Goal: Complete application form

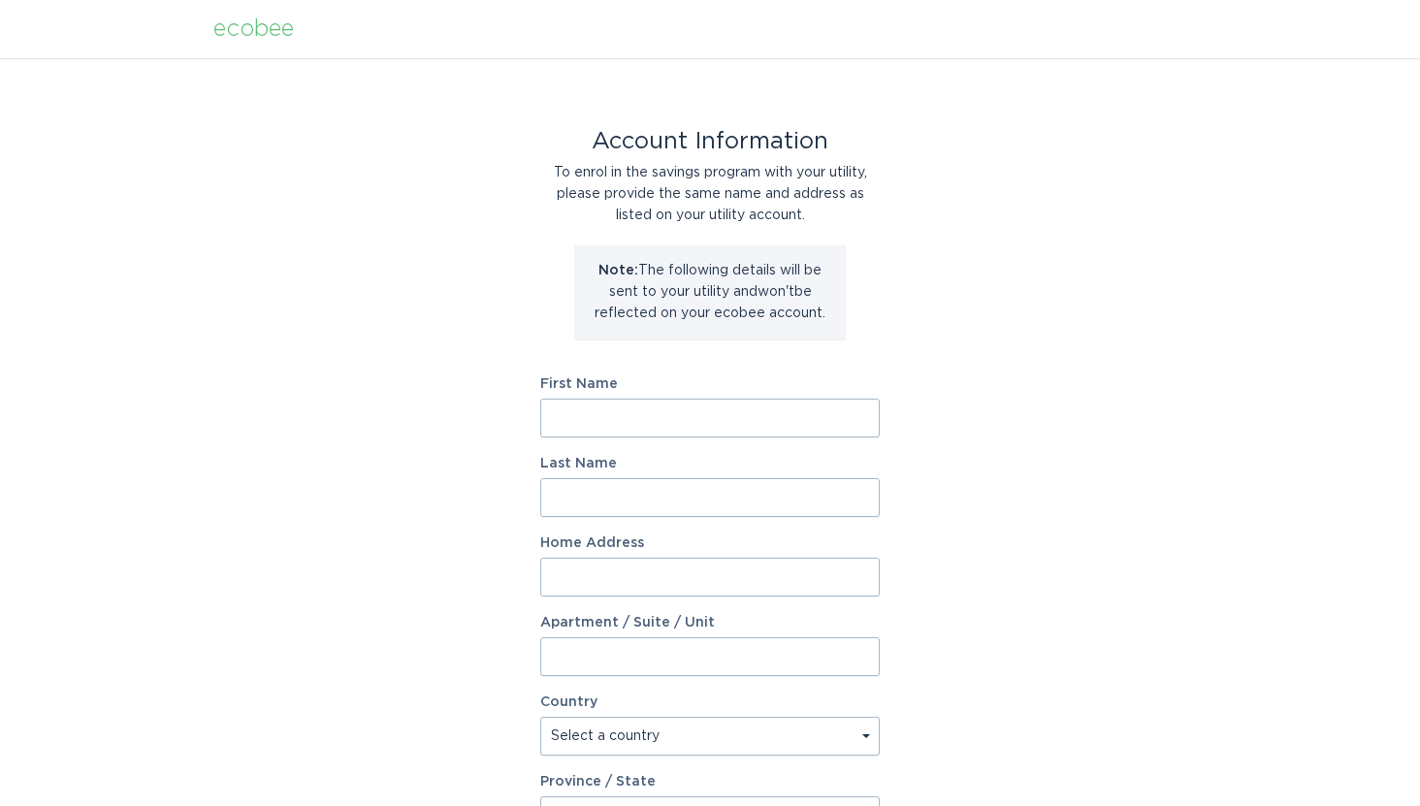
click at [651, 406] on input "First Name" at bounding box center [710, 418] width 340 height 39
type input "Jeff"
type input "Hensiek"
type input "30 PONY LN"
select select "US"
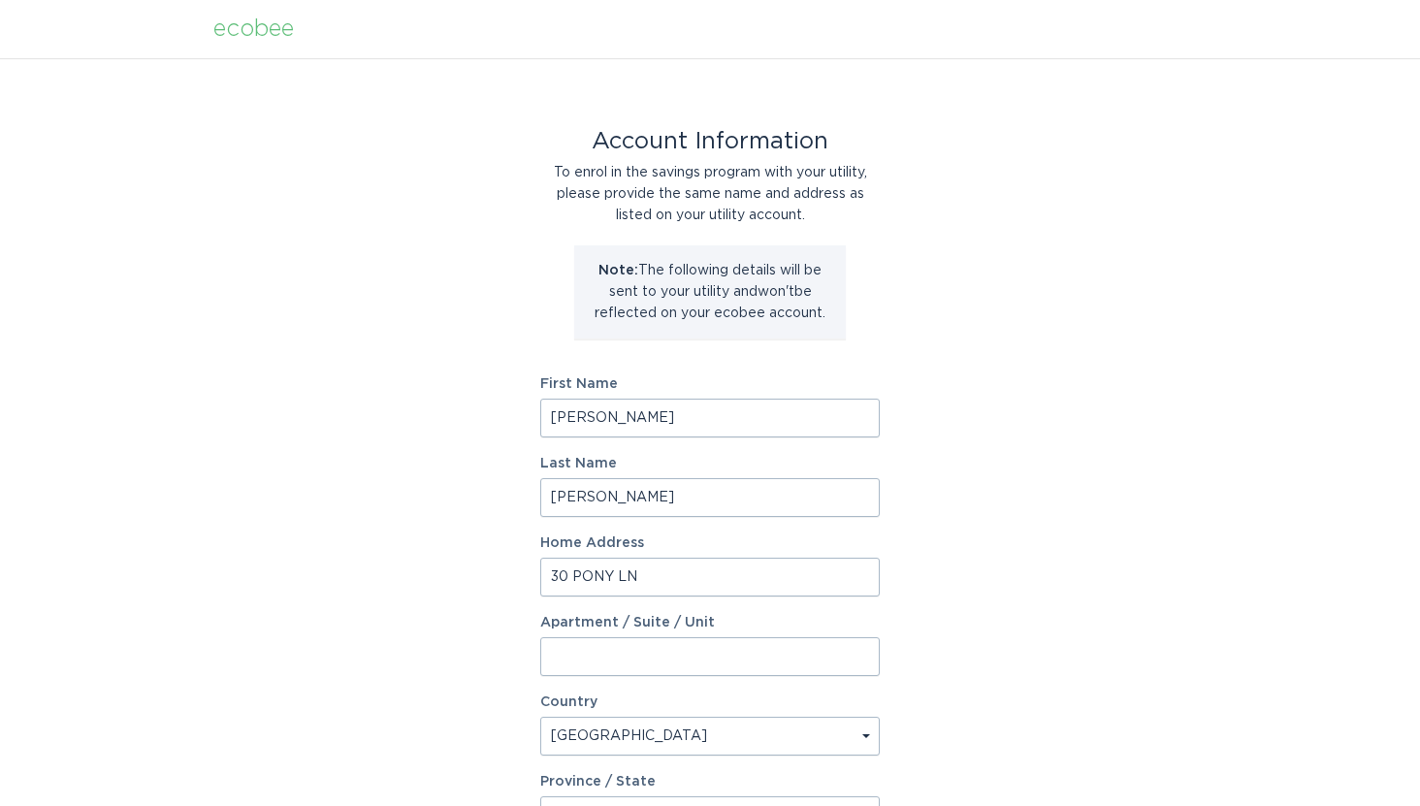
type input "PALOS VERDES PENINSULA"
type input "90274"
select select "CA"
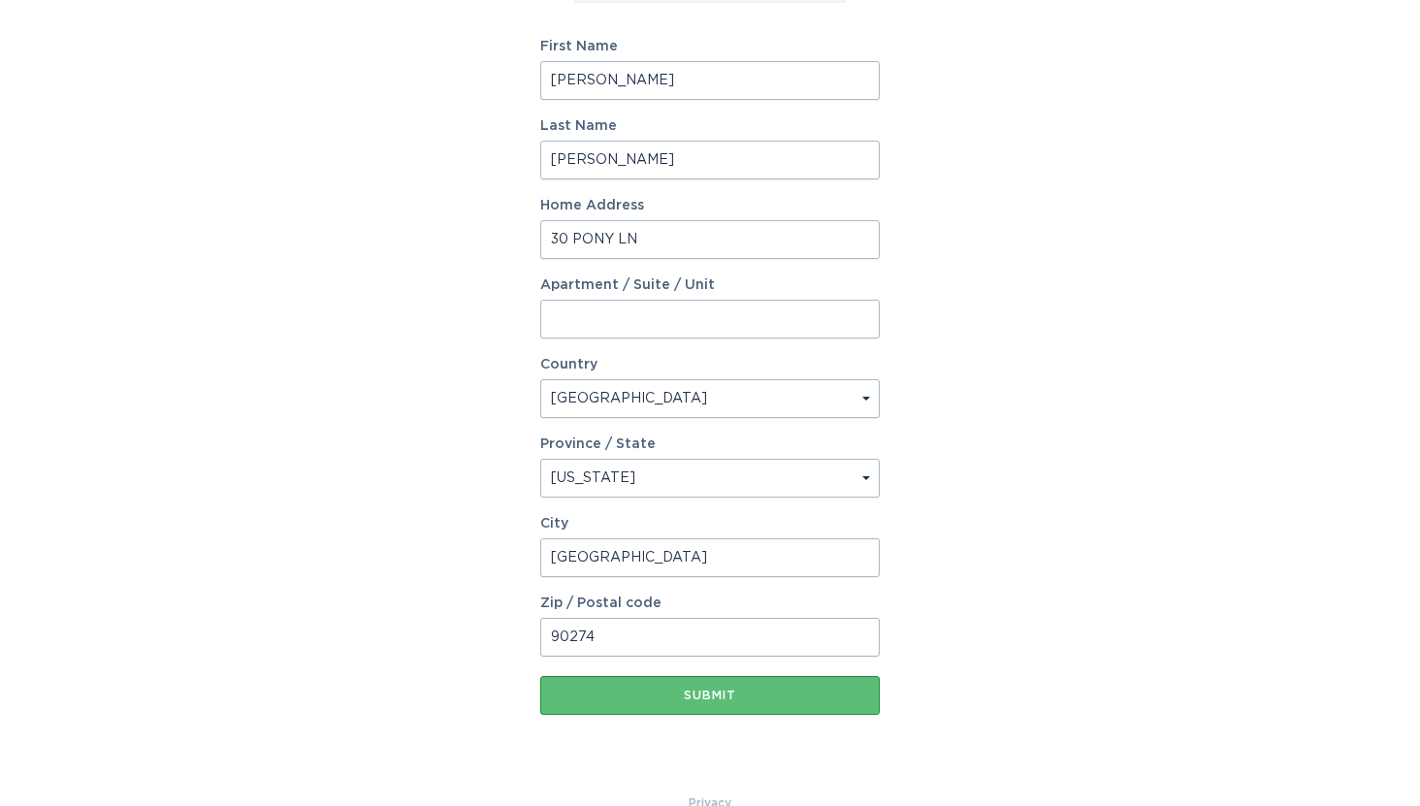
scroll to position [374, 0]
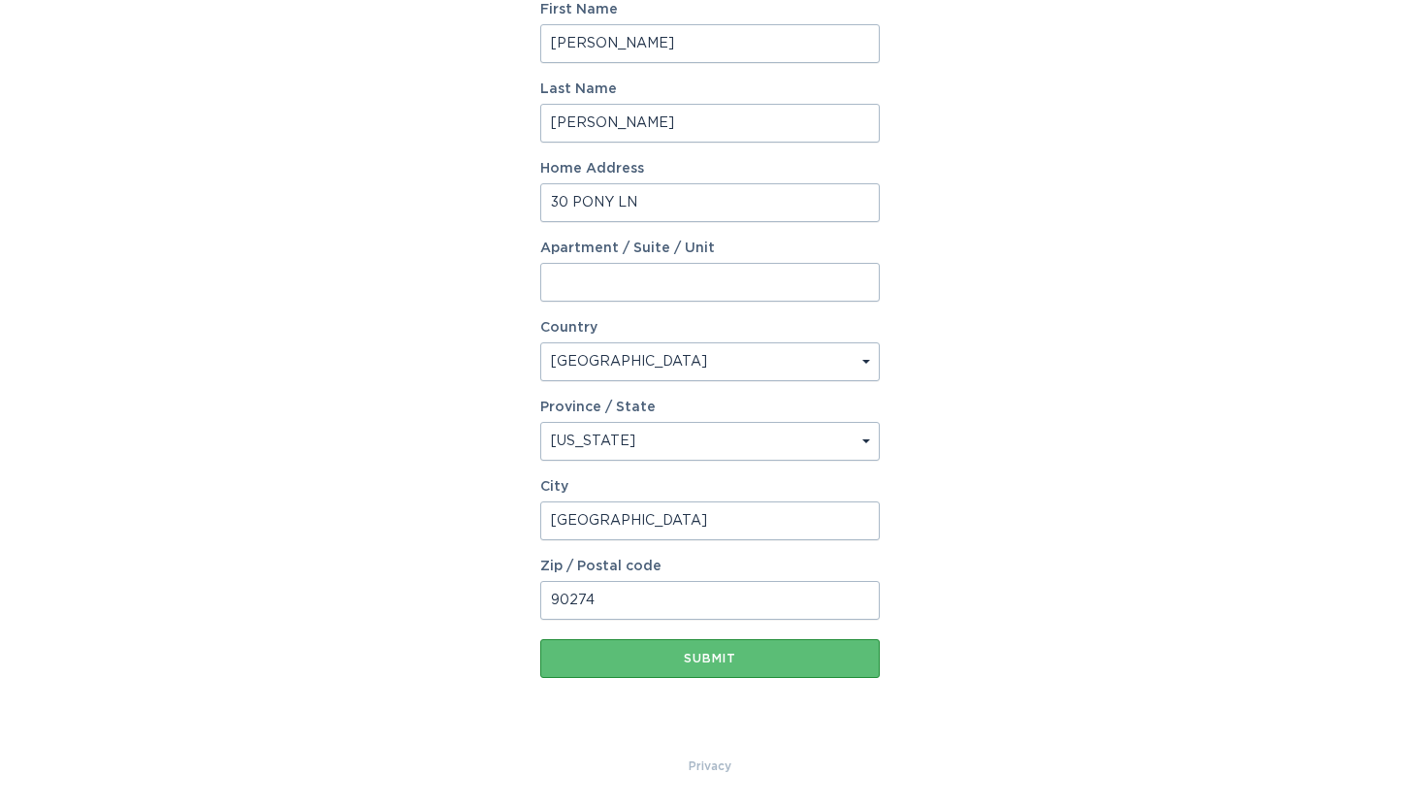
click at [683, 515] on input "PALOS VERDES PENINSULA" at bounding box center [710, 521] width 340 height 39
type input "Rolling Hills Estates"
click at [727, 661] on div "Submit" at bounding box center [710, 659] width 320 height 12
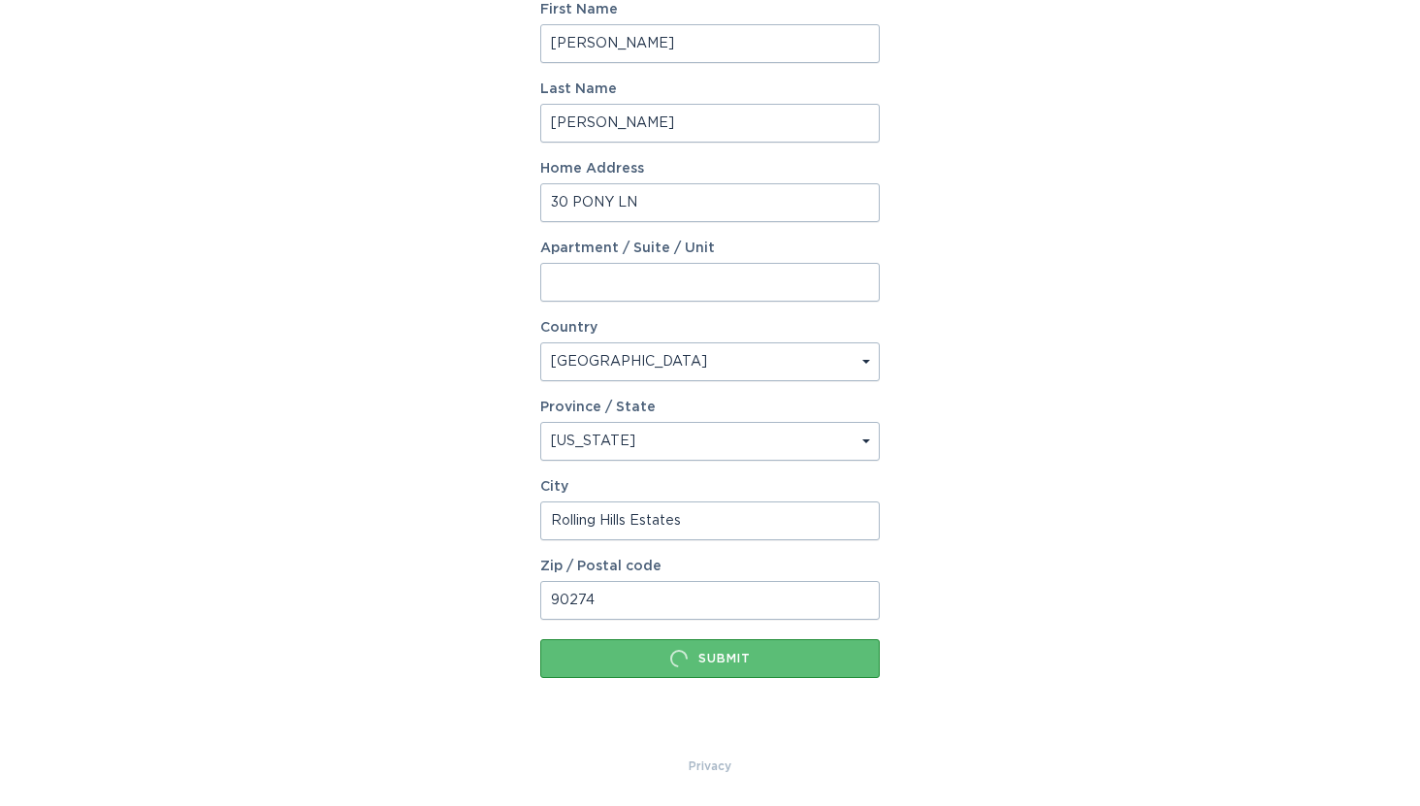
scroll to position [0, 0]
